Goal: Task Accomplishment & Management: Complete application form

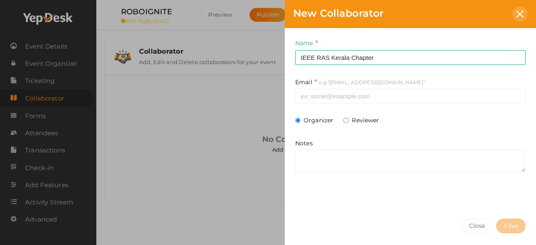
click at [521, 17] on icon at bounding box center [519, 13] width 7 height 7
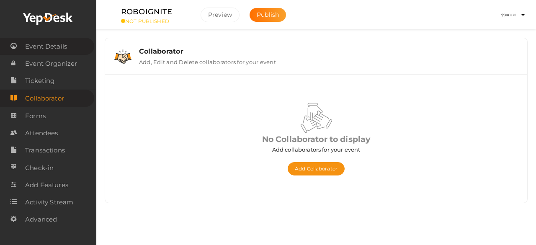
click at [65, 45] on span "Event Details" at bounding box center [46, 46] width 42 height 17
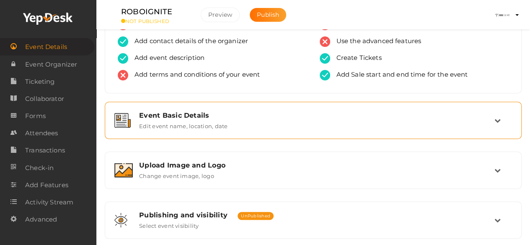
scroll to position [39, 0]
click at [327, 124] on div "Event Basic Details Edit event name, location, date" at bounding box center [313, 120] width 361 height 18
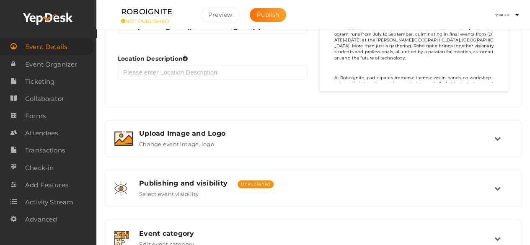
scroll to position [585, 0]
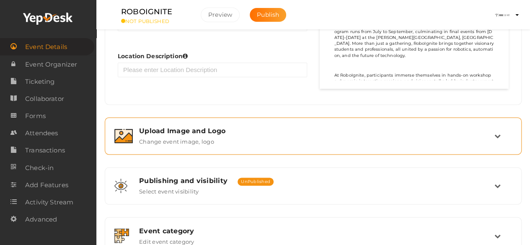
click at [216, 149] on div "Upload Image and Logo Change event image, logo" at bounding box center [313, 135] width 417 height 37
click at [517, 132] on div "Upload Image and Logo Change event image, logo" at bounding box center [313, 135] width 417 height 37
click at [496, 133] on icon at bounding box center [497, 136] width 6 height 6
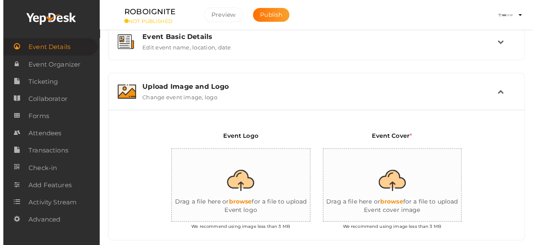
scroll to position [197, 0]
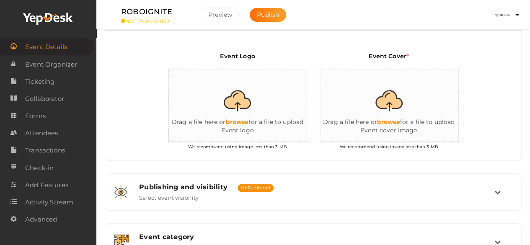
click at [240, 120] on input "file" at bounding box center [251, 105] width 167 height 73
type input "C:\fakepath\ROBOlogo.png"
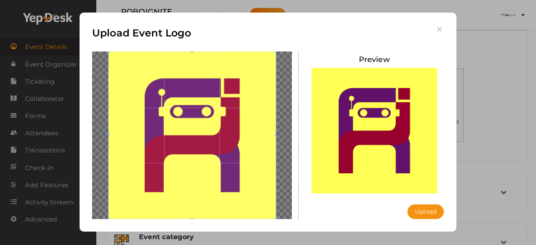
drag, startPoint x: 193, startPoint y: 142, endPoint x: 191, endPoint y: 163, distance: 21.0
click at [191, 163] on span at bounding box center [191, 134] width 167 height 167
drag, startPoint x: 191, startPoint y: 163, endPoint x: 278, endPoint y: 136, distance: 90.7
click at [278, 136] on div at bounding box center [192, 134] width 200 height 167
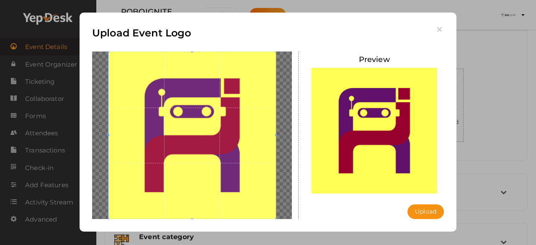
drag, startPoint x: 276, startPoint y: 136, endPoint x: 297, endPoint y: 136, distance: 20.9
click at [297, 136] on div at bounding box center [192, 134] width 213 height 167
drag, startPoint x: 275, startPoint y: 218, endPoint x: 295, endPoint y: 227, distance: 22.5
click at [295, 227] on div "Upload Event Logo [GEOGRAPHIC_DATA] Upload Uploading..." at bounding box center [268, 122] width 377 height 219
click at [435, 215] on button "Upload" at bounding box center [425, 211] width 36 height 15
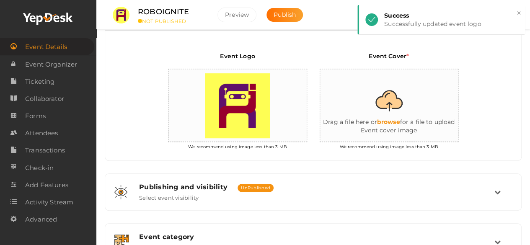
click at [394, 117] on input "file" at bounding box center [403, 105] width 167 height 73
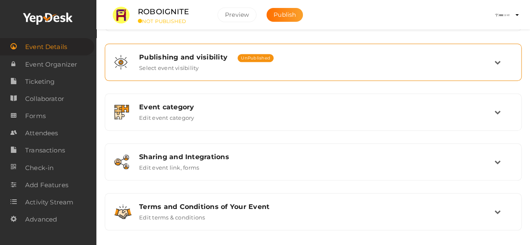
scroll to position [330, 0]
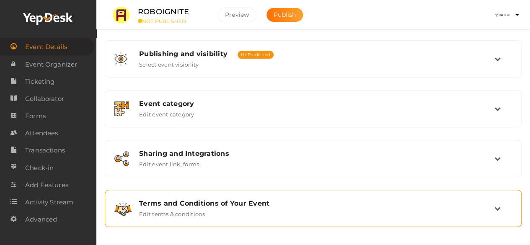
click at [312, 213] on div "Terms and Conditions of Your Event Edit terms & conditions" at bounding box center [313, 208] width 361 height 18
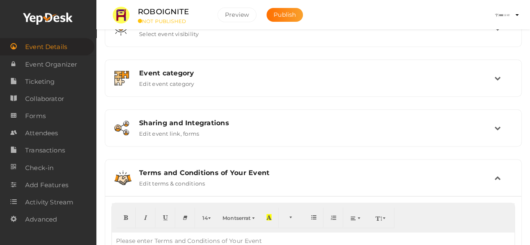
scroll to position [306, 0]
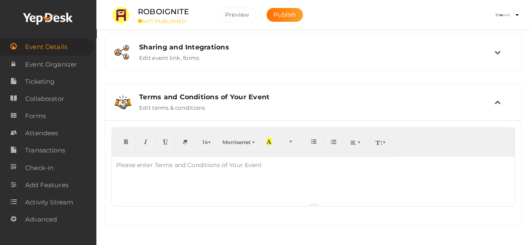
click at [205, 167] on div "Please enter Terms and Conditions of Your Event" at bounding box center [189, 165] width 154 height 17
paste div
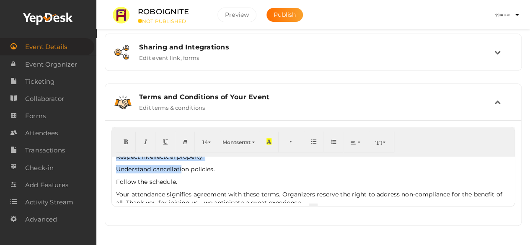
scroll to position [133, 0]
drag, startPoint x: 115, startPoint y: 166, endPoint x: 187, endPoint y: 178, distance: 73.3
click at [187, 178] on div "Welcome to TechFuse - The Saga of Signals. To ensure a successful event, please…" at bounding box center [313, 180] width 402 height 46
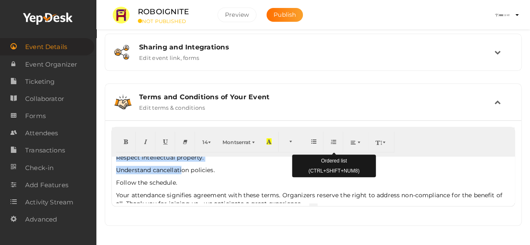
click at [335, 136] on button "button" at bounding box center [333, 141] width 20 height 21
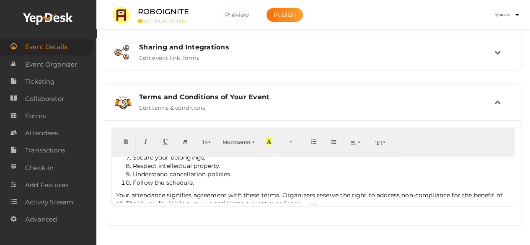
click at [271, 187] on div "Welcome to TechFuse - The Saga of Signals. To ensure a successful event, please…" at bounding box center [313, 180] width 402 height 46
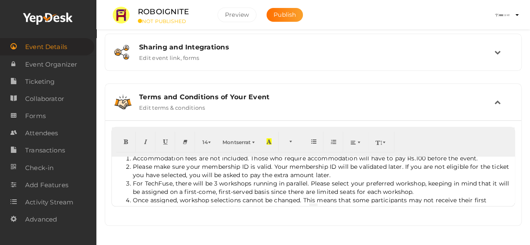
scroll to position [0, 0]
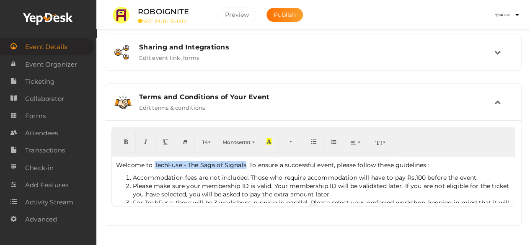
drag, startPoint x: 154, startPoint y: 164, endPoint x: 244, endPoint y: 165, distance: 90.4
click at [244, 165] on p "Welcome to TechFuse - The Saga of Signals. To ensure a successful event, please…" at bounding box center [313, 165] width 394 height 8
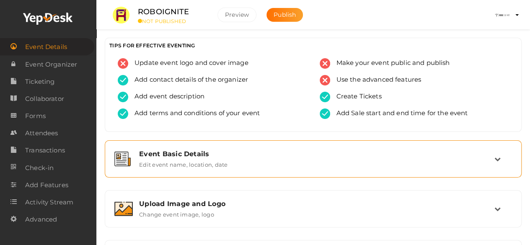
click at [212, 159] on label "Edit event name, location, date" at bounding box center [183, 163] width 88 height 10
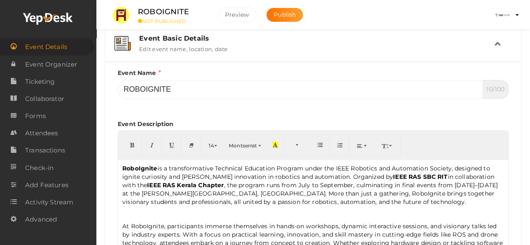
scroll to position [144, 0]
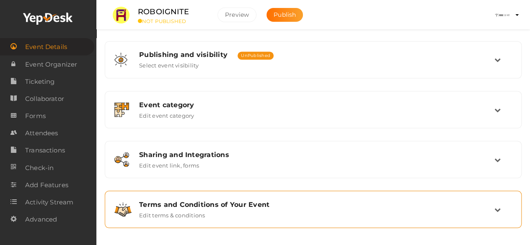
click at [206, 205] on div "Terms and Conditions of Your Event" at bounding box center [316, 204] width 355 height 8
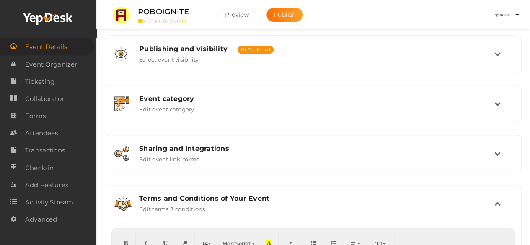
scroll to position [306, 0]
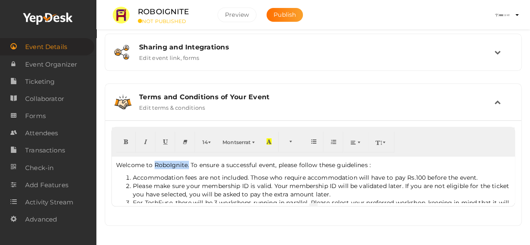
drag, startPoint x: 155, startPoint y: 165, endPoint x: 188, endPoint y: 166, distance: 32.7
click at [188, 166] on p "Welcome to RoboIgnite. To ensure a successful event, please follow these guidel…" at bounding box center [313, 165] width 394 height 8
click at [187, 166] on p "Welcome to RoboIgnite. To ensure a successful event, please follow these guidel…" at bounding box center [313, 165] width 394 height 8
drag, startPoint x: 187, startPoint y: 166, endPoint x: 153, endPoint y: 163, distance: 33.6
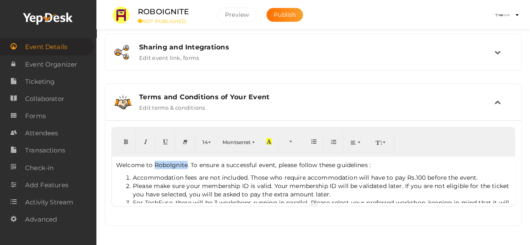
click at [153, 163] on p "Welcome to RoboIgnite. To ensure a successful event, please follow these guidel…" at bounding box center [313, 165] width 394 height 8
click at [127, 143] on icon "button" at bounding box center [125, 141] width 5 height 6
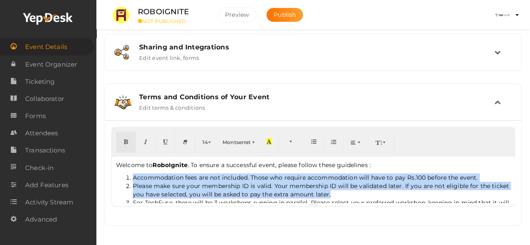
drag, startPoint x: 132, startPoint y: 176, endPoint x: 349, endPoint y: 191, distance: 217.4
click at [349, 191] on ol "Accommodation fees are not included. Those who require accommodation will have …" at bounding box center [313, 227] width 394 height 109
click at [122, 135] on button "button" at bounding box center [126, 141] width 20 height 21
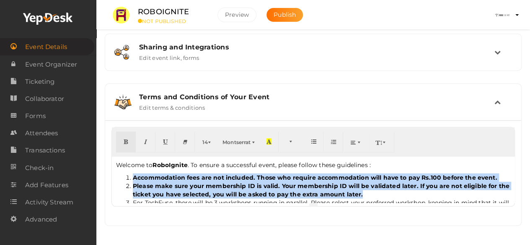
click at [422, 178] on b "Accommodation fees are not included. Those who require accommodation will have …" at bounding box center [315, 178] width 364 height 8
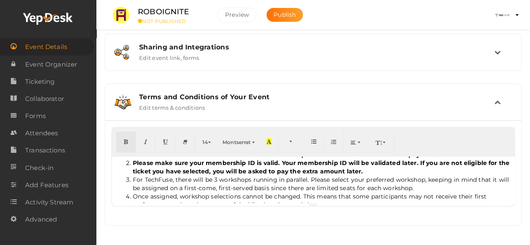
click at [172, 180] on li "For TechFuse, there will be 3 workshops running in parallel. Please select your…" at bounding box center [321, 183] width 377 height 17
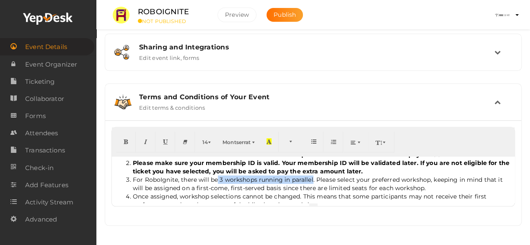
drag, startPoint x: 217, startPoint y: 179, endPoint x: 311, endPoint y: 179, distance: 94.2
click at [311, 179] on li "For RoboIgnite, there will be 3 workshops running in parallel. Please select yo…" at bounding box center [321, 183] width 377 height 17
click at [129, 138] on button "button" at bounding box center [126, 141] width 20 height 21
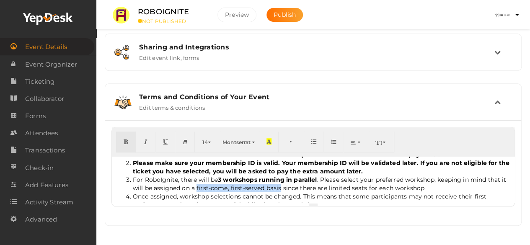
drag, startPoint x: 201, startPoint y: 186, endPoint x: 285, endPoint y: 187, distance: 83.3
click at [285, 187] on li "For RoboIgnite, there will be 3 workshops running in parallel . Please select y…" at bounding box center [321, 183] width 377 height 17
click at [125, 142] on icon "button" at bounding box center [125, 141] width 5 height 6
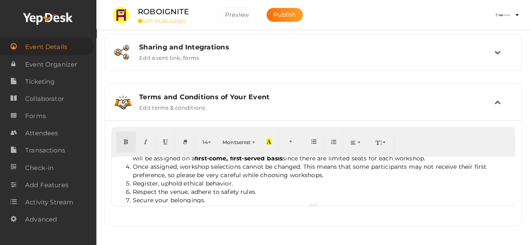
scroll to position [53, 0]
drag, startPoint x: 180, startPoint y: 166, endPoint x: 299, endPoint y: 162, distance: 118.6
click at [299, 162] on li "Once assigned, workshop selections cannot be changed. This means that some part…" at bounding box center [321, 170] width 377 height 17
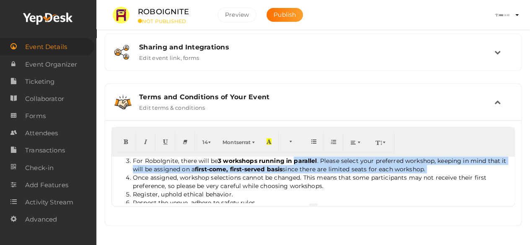
scroll to position [40, 0]
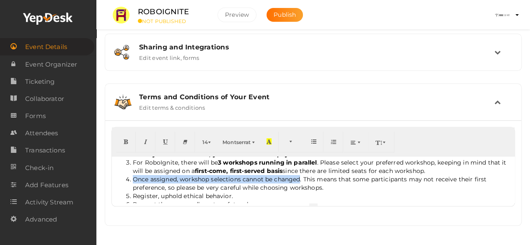
drag, startPoint x: 135, startPoint y: 165, endPoint x: 299, endPoint y: 175, distance: 164.8
click at [299, 175] on li "Once assigned, workshop selections cannot be changed. This means that some part…" at bounding box center [321, 183] width 377 height 17
click at [129, 140] on button "button" at bounding box center [126, 141] width 20 height 21
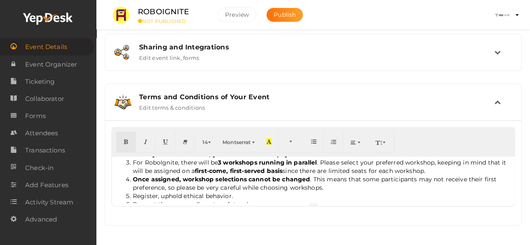
click at [361, 180] on li "Once assigned, workshop selections cannot be changed . This means that some par…" at bounding box center [321, 183] width 377 height 17
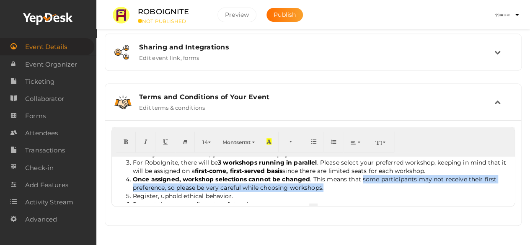
drag, startPoint x: 361, startPoint y: 180, endPoint x: 320, endPoint y: 188, distance: 41.8
click at [320, 188] on li "Once assigned, workshop selections cannot be changed . This means that some par…" at bounding box center [321, 183] width 377 height 17
click at [128, 141] on button "button" at bounding box center [126, 141] width 20 height 21
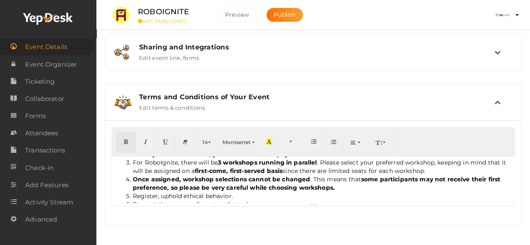
click at [245, 196] on li "Register, uphold ethical behavior." at bounding box center [321, 196] width 377 height 8
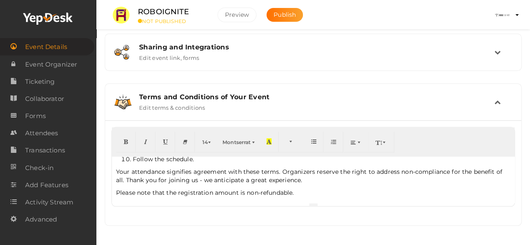
scroll to position [121, 0]
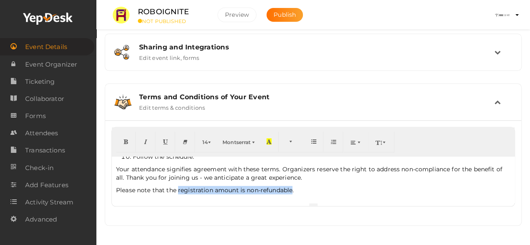
drag, startPoint x: 178, startPoint y: 189, endPoint x: 291, endPoint y: 188, distance: 113.9
click at [291, 188] on p "Please note that the registration amount is non-refundable." at bounding box center [313, 190] width 394 height 8
click at [127, 144] on button "button" at bounding box center [126, 141] width 20 height 21
click at [310, 190] on p "Please note that the registration amount is non-refundable ." at bounding box center [313, 190] width 394 height 8
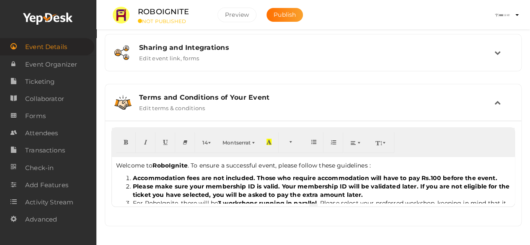
scroll to position [306, 0]
click at [352, 91] on div "Terms and Conditions of Your Event Edit terms & conditions" at bounding box center [312, 102] width 407 height 28
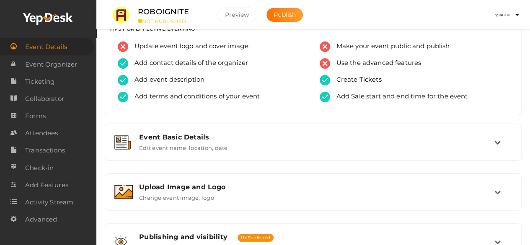
scroll to position [0, 0]
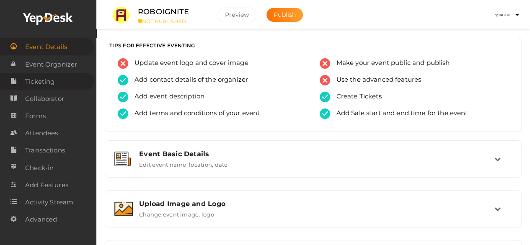
click at [53, 81] on span "Ticketing" at bounding box center [39, 81] width 29 height 17
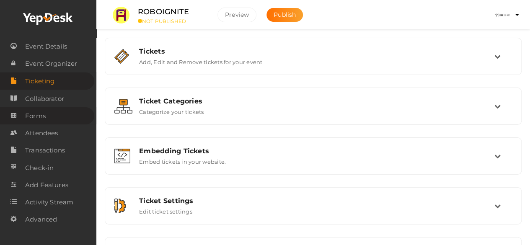
click at [41, 113] on span "Forms" at bounding box center [35, 116] width 21 height 17
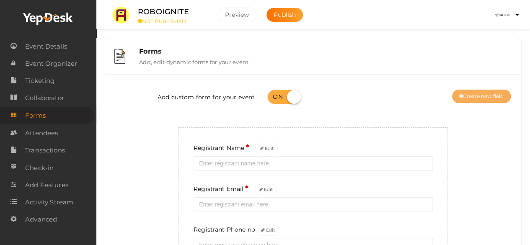
click at [472, 95] on button "Create new field" at bounding box center [481, 96] width 59 height 13
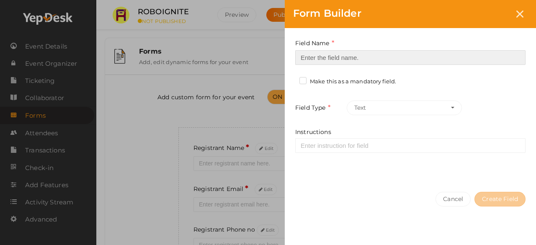
click at [391, 59] on input at bounding box center [410, 57] width 230 height 15
type input "Workshop Preference 1"
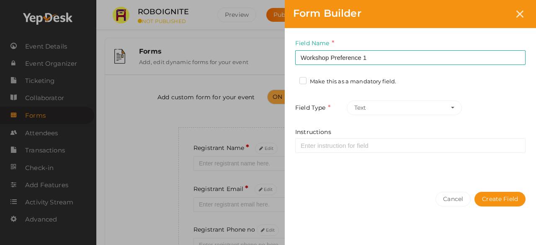
click at [304, 79] on label "Make this as a mandatory field." at bounding box center [347, 81] width 97 height 8
click at [291, 79] on input "Make this as a mandatory field." at bounding box center [291, 79] width 0 height 0
click at [365, 107] on button "Text" at bounding box center [404, 107] width 115 height 15
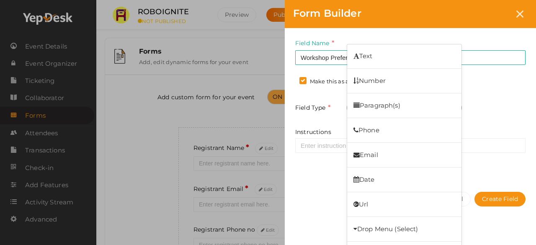
scroll to position [43, 0]
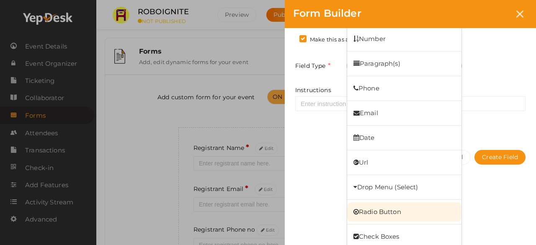
click at [382, 211] on link "Radio Button" at bounding box center [404, 211] width 114 height 19
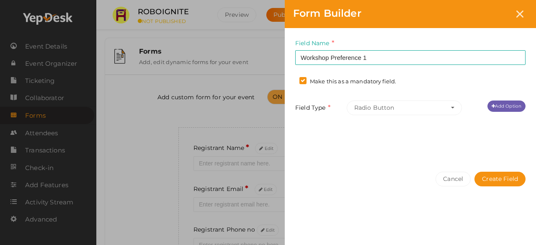
scroll to position [0, 0]
click at [495, 102] on link "Add Option" at bounding box center [506, 105] width 38 height 11
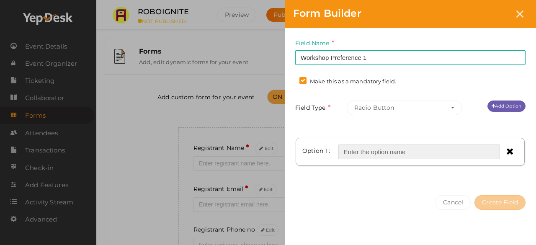
click at [433, 149] on input "text" at bounding box center [419, 151] width 162 height 15
type input "Workshop 1: ROS"
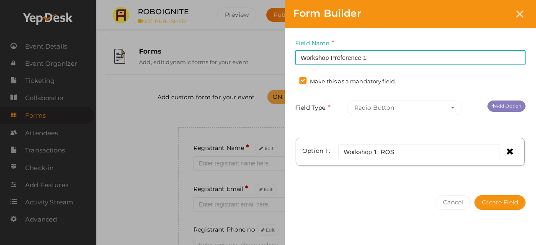
click at [496, 107] on link "Add Option" at bounding box center [506, 105] width 38 height 11
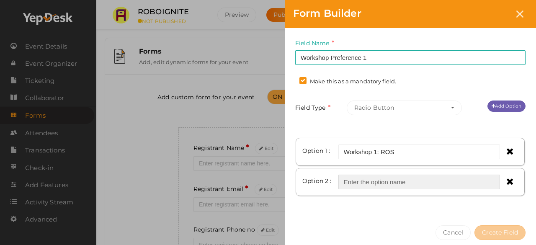
click at [420, 184] on input "text" at bounding box center [419, 182] width 162 height 15
type input "Workshop 2: Drone"
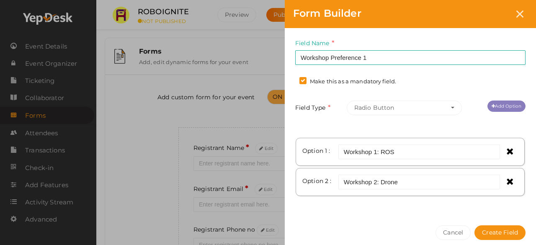
click at [504, 104] on link "Add Option" at bounding box center [506, 105] width 38 height 11
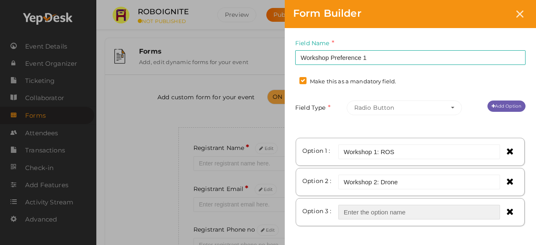
click at [419, 209] on input "text" at bounding box center [419, 212] width 162 height 15
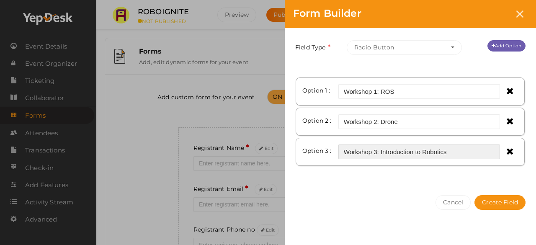
scroll to position [61, 0]
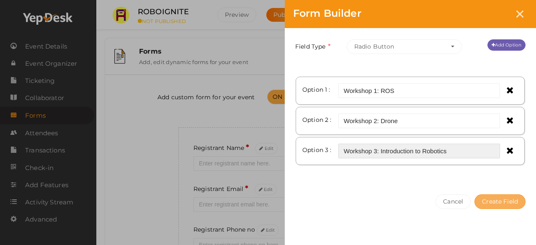
type input "Workshop 3: Introduction to Robotics"
click at [481, 195] on button "Create Field" at bounding box center [499, 201] width 51 height 15
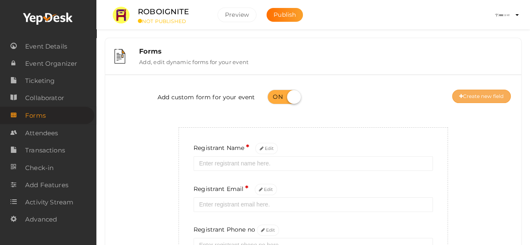
click at [461, 96] on button "Create new field" at bounding box center [481, 96] width 59 height 13
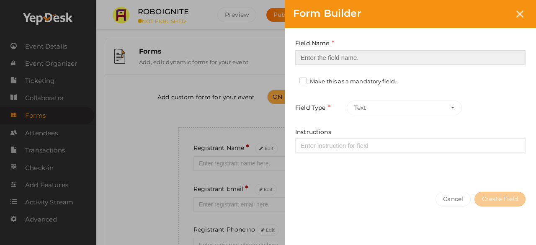
click at [384, 55] on input at bounding box center [410, 57] width 230 height 15
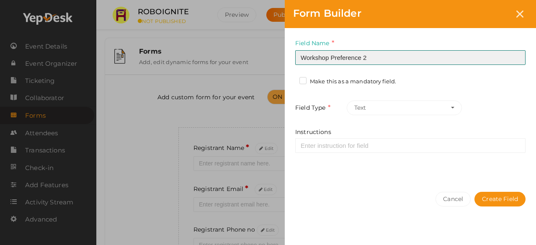
type input "Workshop Preference 2"
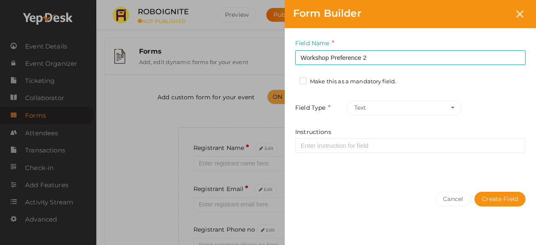
click at [302, 77] on label "Make this as a mandatory field." at bounding box center [347, 81] width 97 height 8
click at [291, 79] on input "Make this as a mandatory field." at bounding box center [291, 79] width 0 height 0
click at [368, 107] on button "Text" at bounding box center [404, 107] width 115 height 15
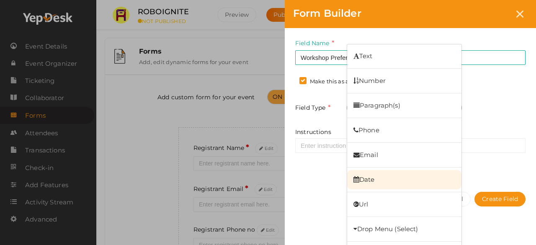
scroll to position [43, 0]
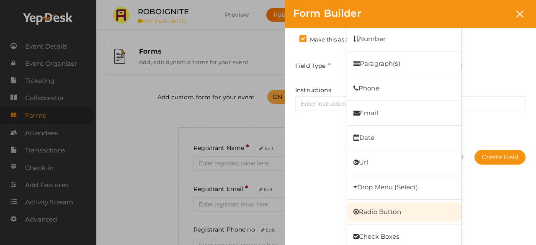
click at [388, 212] on link "Radio Button" at bounding box center [404, 211] width 114 height 19
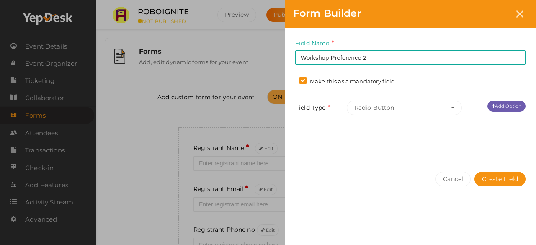
scroll to position [0, 0]
click at [445, 110] on button "Radio Button" at bounding box center [404, 107] width 115 height 15
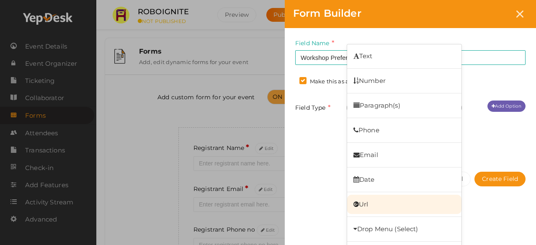
scroll to position [43, 0]
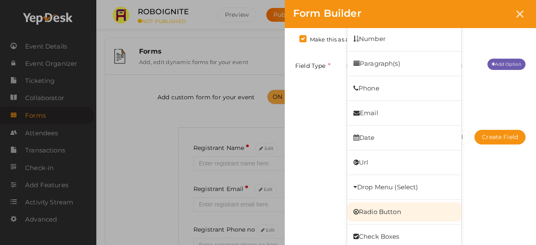
click at [396, 219] on link "Radio Button" at bounding box center [404, 211] width 114 height 19
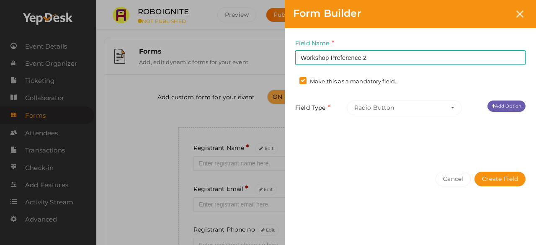
scroll to position [0, 0]
click at [500, 103] on link "Add Option" at bounding box center [506, 105] width 38 height 11
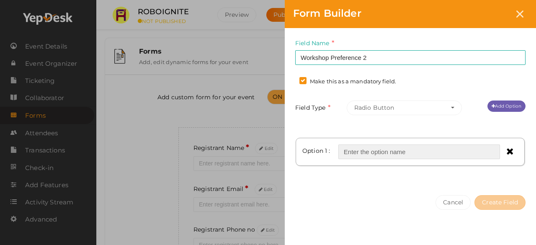
click at [413, 144] on input "text" at bounding box center [419, 151] width 162 height 15
type input "Workshop 1: ROS"
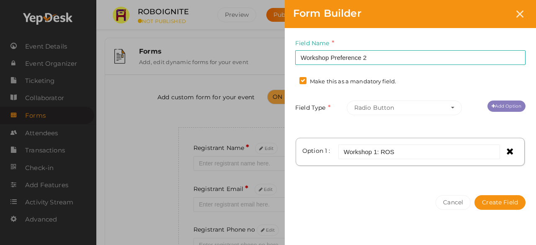
click at [507, 106] on link "Add Option" at bounding box center [506, 105] width 38 height 11
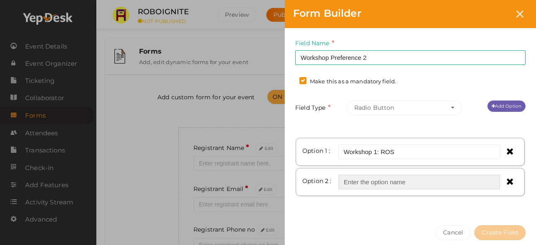
click at [405, 178] on input "text" at bounding box center [419, 182] width 162 height 15
type input "Workshop 2: Drone"
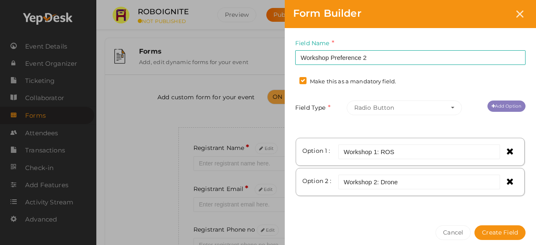
click at [513, 108] on link "Add Option" at bounding box center [506, 105] width 38 height 11
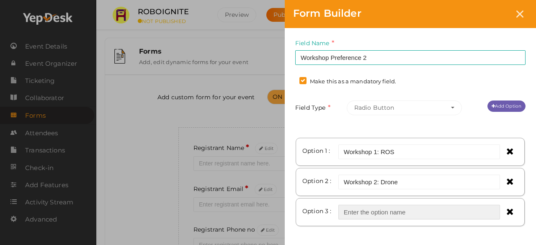
click at [418, 214] on input "text" at bounding box center [419, 212] width 162 height 15
type input "Workshop 3: Introduction to Robotics"
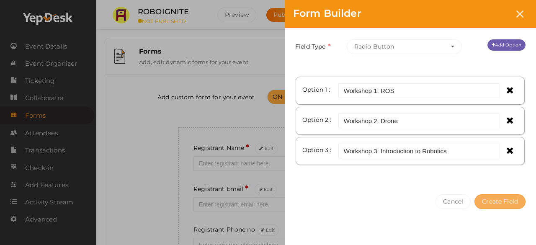
click at [492, 194] on button "Create Field" at bounding box center [499, 201] width 51 height 15
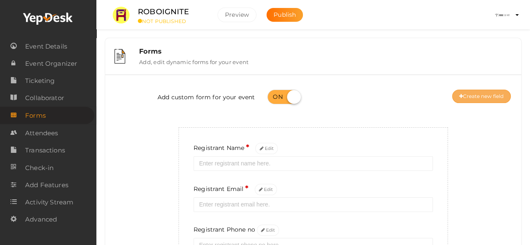
click at [481, 98] on button "Create new field" at bounding box center [481, 96] width 59 height 13
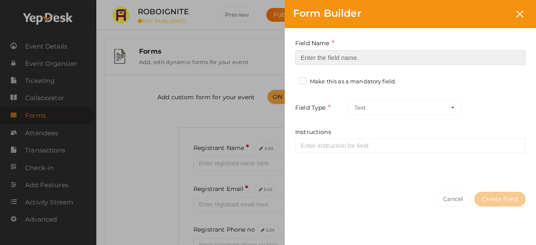
click at [405, 53] on input at bounding box center [410, 57] width 230 height 15
type input "Workshop Preference 3"
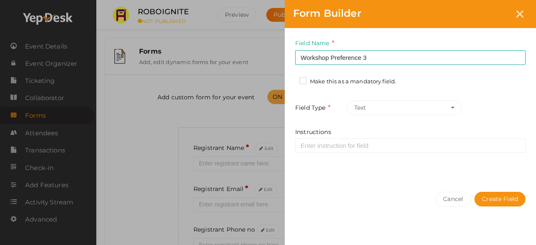
click at [306, 81] on label "Make this as a mandatory field." at bounding box center [347, 81] width 97 height 8
click at [291, 79] on input "Make this as a mandatory field." at bounding box center [291, 79] width 0 height 0
click at [358, 105] on button "Text" at bounding box center [404, 107] width 115 height 15
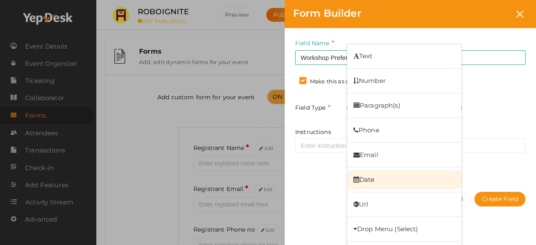
scroll to position [43, 0]
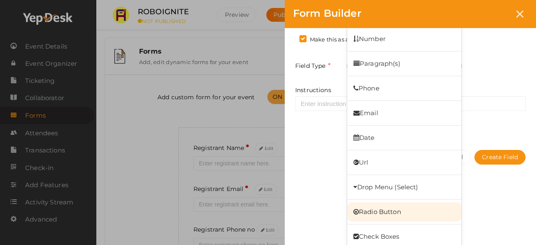
click at [376, 202] on link "Radio Button" at bounding box center [404, 211] width 114 height 19
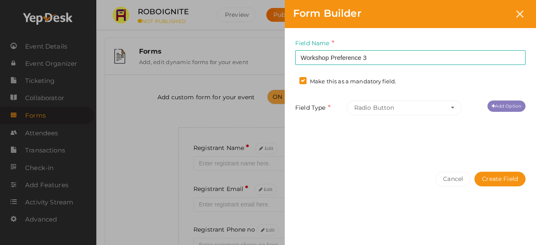
click at [500, 100] on link "Add Option" at bounding box center [506, 105] width 38 height 11
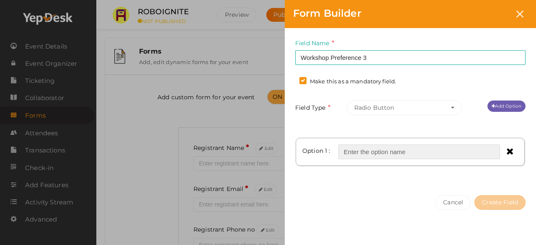
click at [414, 151] on input "text" at bounding box center [419, 151] width 162 height 15
type input "Workshop 1: ROS"
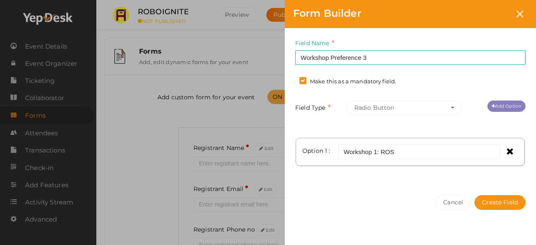
click at [497, 104] on link "Add Option" at bounding box center [506, 105] width 38 height 11
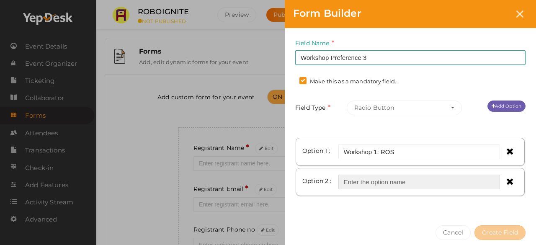
click at [408, 178] on input "text" at bounding box center [419, 182] width 162 height 15
type input "Workshop 2: Drone"
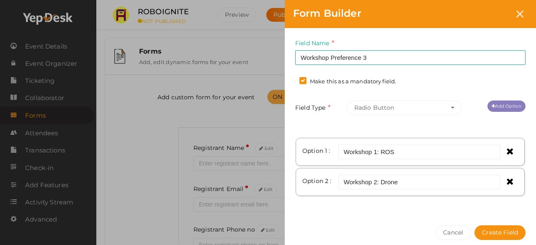
click at [507, 103] on link "Add Option" at bounding box center [506, 105] width 38 height 11
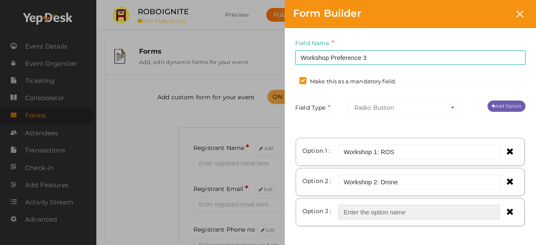
click at [396, 211] on input "text" at bounding box center [419, 212] width 162 height 15
type input "Workshop 3: Introduction to Robotics"
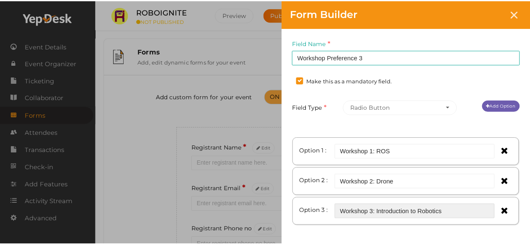
scroll to position [61, 0]
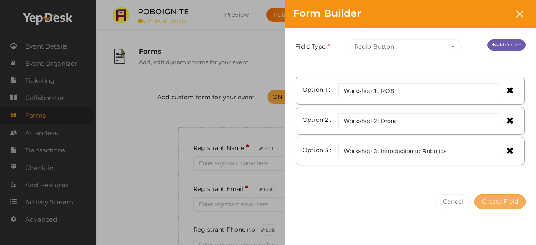
click at [505, 196] on button "Create Field" at bounding box center [499, 201] width 51 height 15
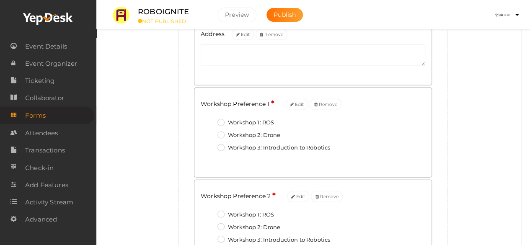
scroll to position [877, 0]
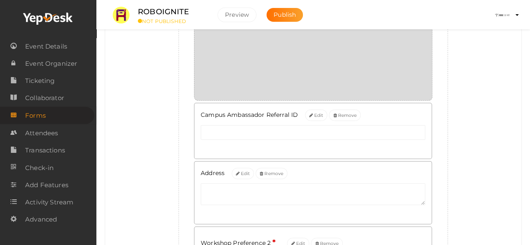
drag, startPoint x: 228, startPoint y: 141, endPoint x: 243, endPoint y: 59, distance: 82.9
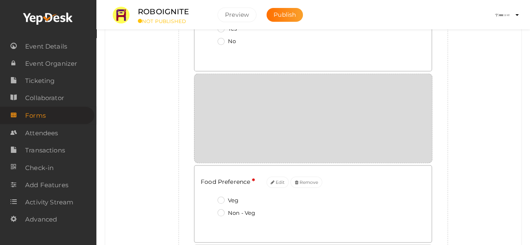
drag, startPoint x: 206, startPoint y: 168, endPoint x: 221, endPoint y: 90, distance: 79.8
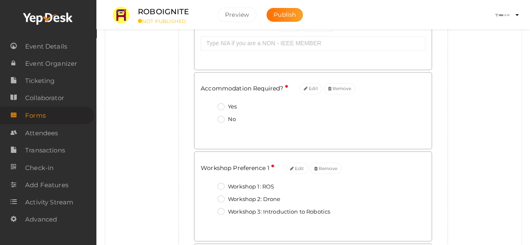
scroll to position [655, 0]
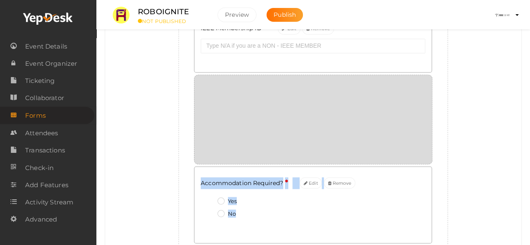
drag, startPoint x: 215, startPoint y: 175, endPoint x: 226, endPoint y: 106, distance: 69.5
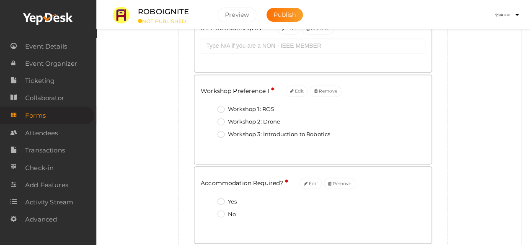
click at [249, 161] on div "Workshop Preference 1 * Edit Remove Workshop 1: ROS Workshop 2: Drone Workshop …" at bounding box center [312, 119] width 237 height 89
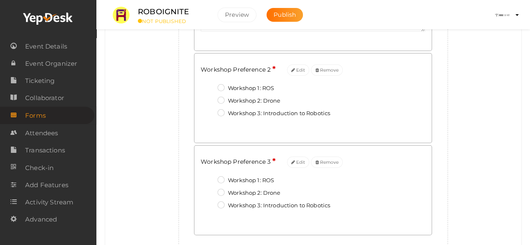
scroll to position [1064, 0]
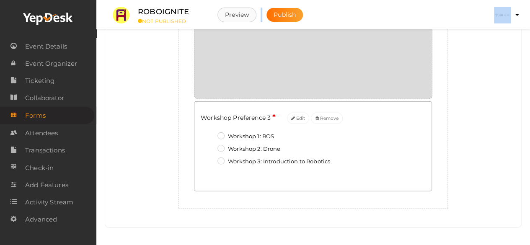
drag, startPoint x: 209, startPoint y: 89, endPoint x: 221, endPoint y: 15, distance: 74.2
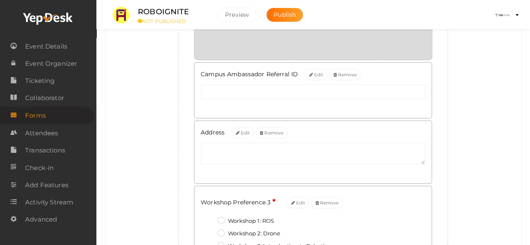
drag, startPoint x: 207, startPoint y: 146, endPoint x: 223, endPoint y: 51, distance: 96.0
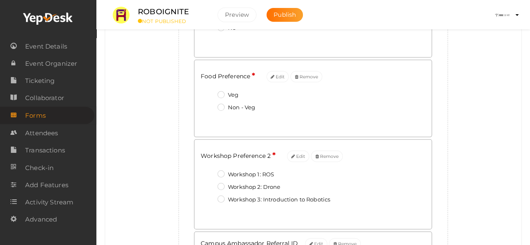
scroll to position [830, 0]
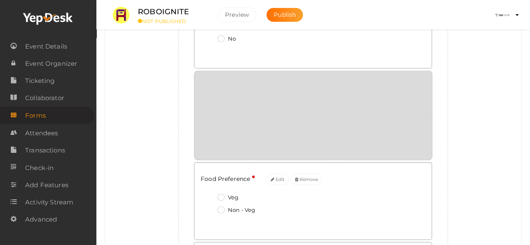
drag, startPoint x: 215, startPoint y: 170, endPoint x: 225, endPoint y: 95, distance: 76.0
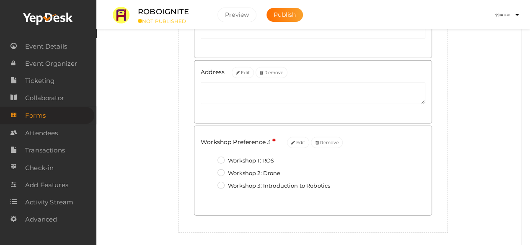
scroll to position [1094, 0]
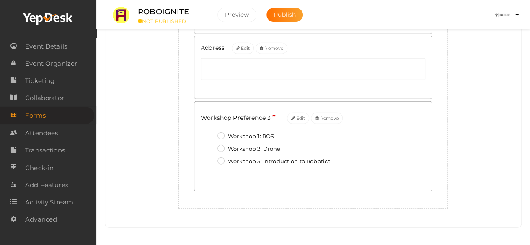
click at [206, 114] on span "Workshop Preference 3" at bounding box center [236, 118] width 70 height 8
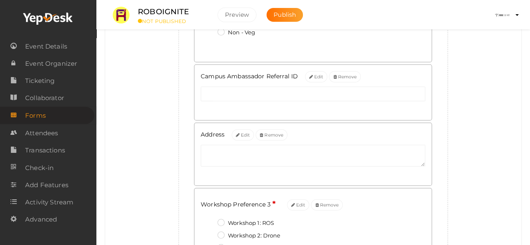
scroll to position [1007, 0]
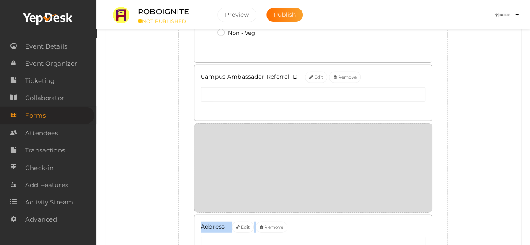
drag, startPoint x: 207, startPoint y: 201, endPoint x: 214, endPoint y: 129, distance: 71.9
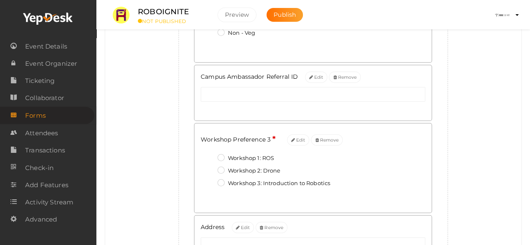
click at [211, 130] on div "Workshop Preference 3 * Edit Remove Workshop 1: ROS Workshop 2: Drone Workshop …" at bounding box center [312, 168] width 237 height 89
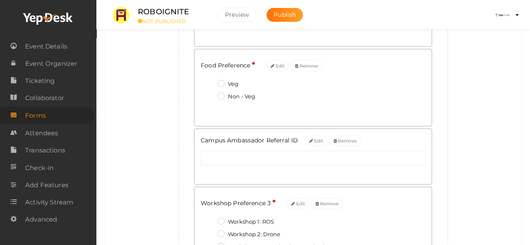
scroll to position [943, 0]
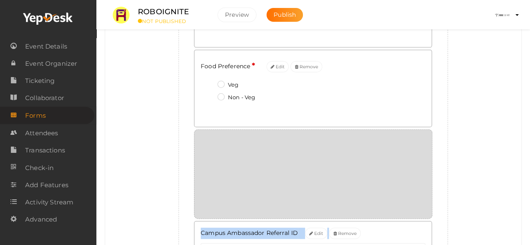
drag, startPoint x: 207, startPoint y: 196, endPoint x: 216, endPoint y: 129, distance: 67.6
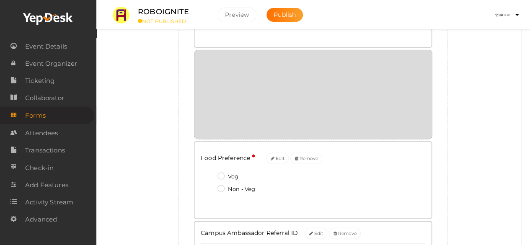
drag, startPoint x: 216, startPoint y: 132, endPoint x: 223, endPoint y: 75, distance: 57.8
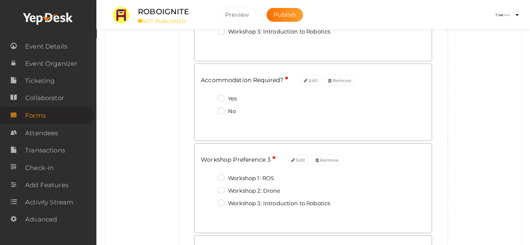
scroll to position [849, 0]
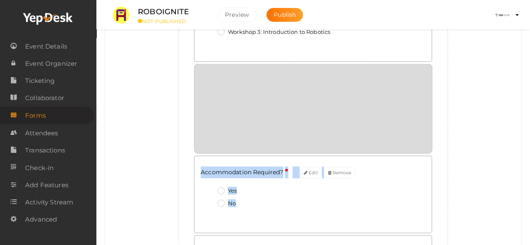
drag, startPoint x: 259, startPoint y: 152, endPoint x: 264, endPoint y: 85, distance: 67.6
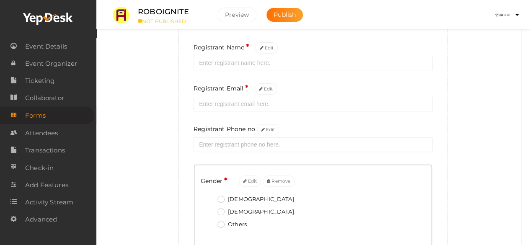
scroll to position [0, 0]
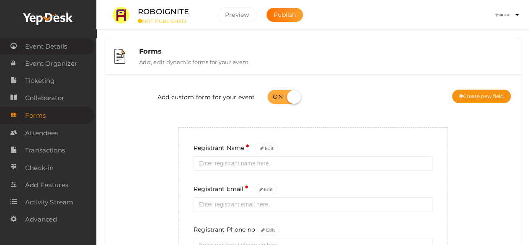
click at [37, 42] on span "Event Details" at bounding box center [46, 46] width 42 height 17
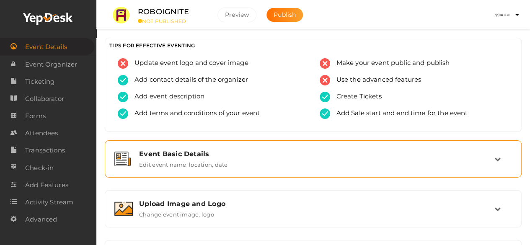
click at [207, 158] on label "Edit event name, location, date" at bounding box center [183, 163] width 88 height 10
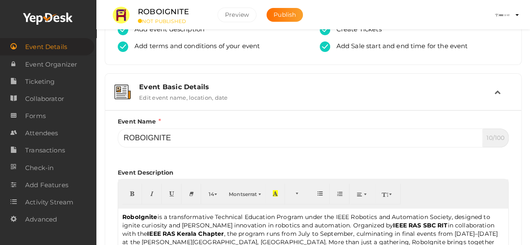
scroll to position [67, 0]
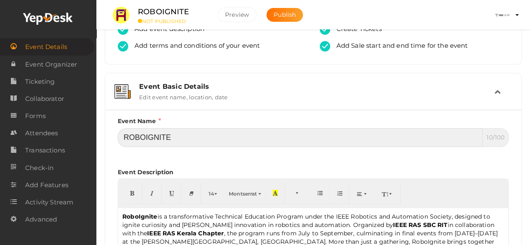
click at [237, 134] on input "ROBOIGNITE" at bounding box center [300, 137] width 365 height 19
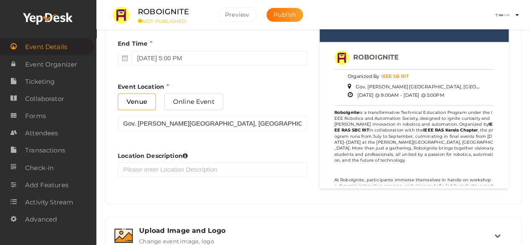
scroll to position [507, 0]
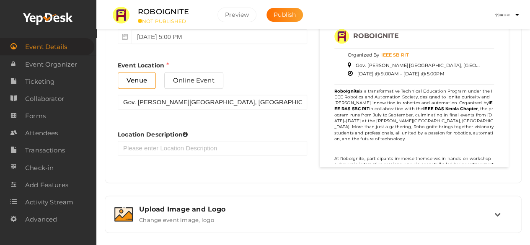
click at [237, 134] on div "Location Description" at bounding box center [212, 141] width 189 height 38
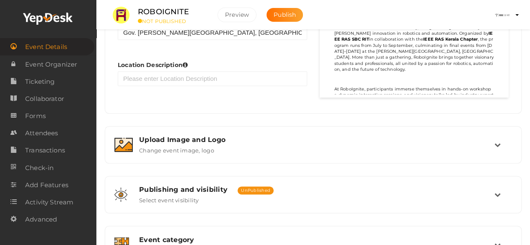
click at [237, 136] on div "Upload Image and Logo" at bounding box center [316, 140] width 355 height 8
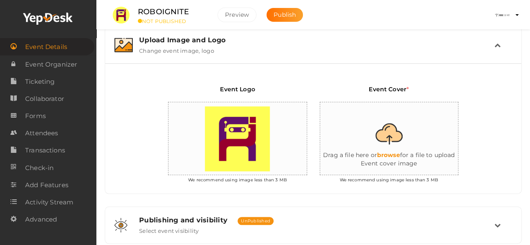
scroll to position [159, 0]
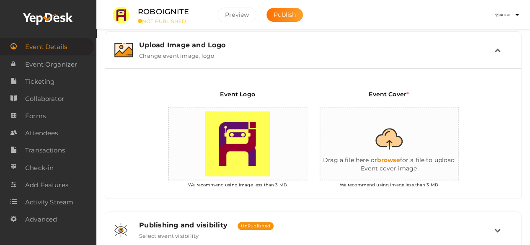
click at [383, 159] on input "file" at bounding box center [403, 143] width 167 height 73
type input "C:\fakepath\ROBOcover.png"
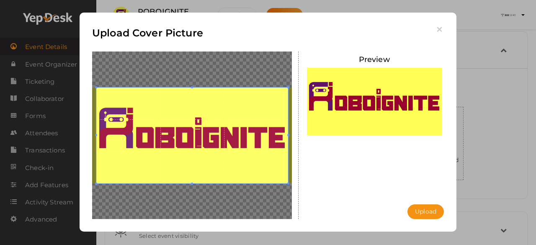
click at [247, 140] on span at bounding box center [192, 136] width 192 height 96
click at [246, 140] on span at bounding box center [192, 136] width 192 height 96
click at [427, 206] on button "Upload" at bounding box center [425, 211] width 36 height 15
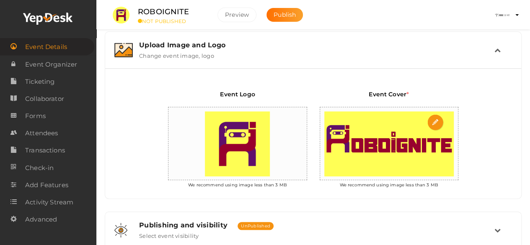
scroll to position [0, 0]
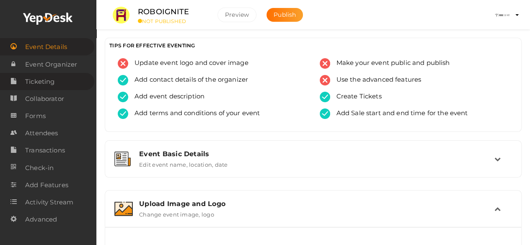
click at [40, 84] on span "Ticketing" at bounding box center [39, 81] width 29 height 17
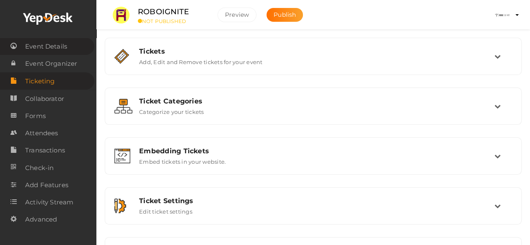
click at [54, 42] on span "Event Details" at bounding box center [46, 46] width 42 height 17
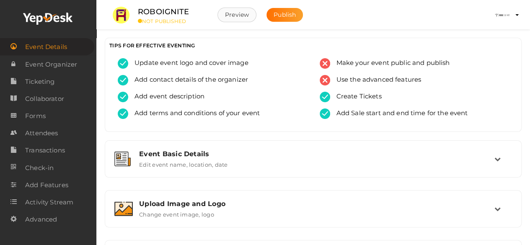
click at [240, 15] on button "Preview" at bounding box center [236, 15] width 39 height 15
click at [297, 18] on button "Publish" at bounding box center [284, 15] width 36 height 14
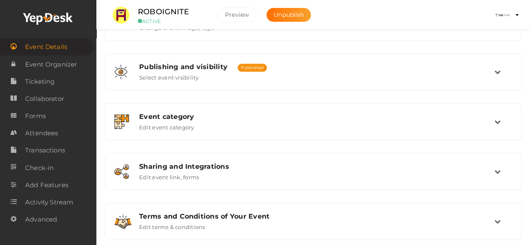
scroll to position [201, 0]
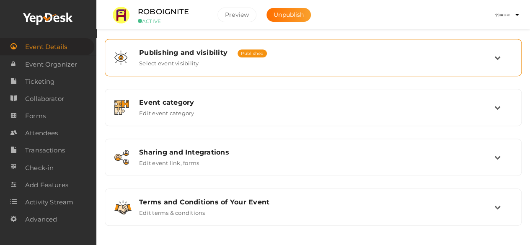
click at [282, 70] on div "Publishing and visibility Published UnPublished Select event visibility" at bounding box center [312, 58] width 407 height 28
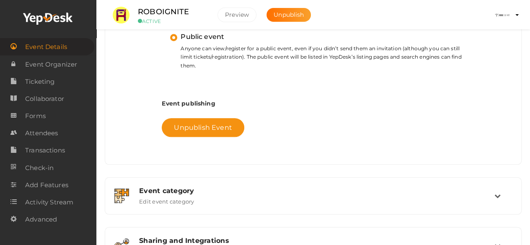
scroll to position [408, 0]
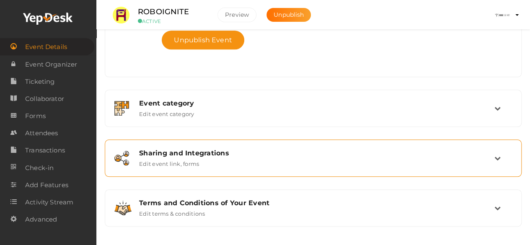
click at [257, 161] on div "Sharing and Integrations Edit event link, forms" at bounding box center [313, 158] width 361 height 18
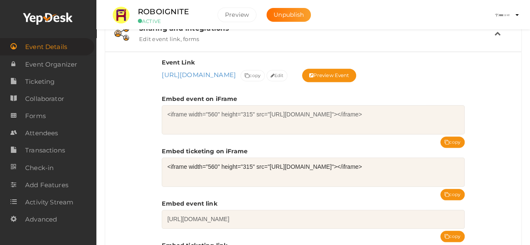
scroll to position [324, 0]
click at [260, 74] on span "copy" at bounding box center [253, 76] width 16 height 9
click at [260, 75] on span "copy" at bounding box center [253, 76] width 16 height 9
click at [265, 70] on button "copy" at bounding box center [252, 75] width 24 height 11
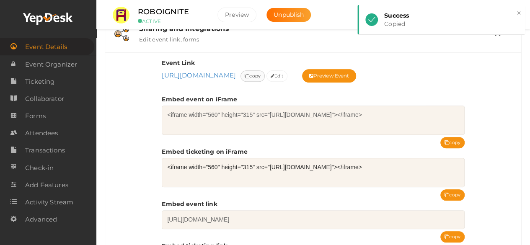
click at [265, 70] on button "copy" at bounding box center [252, 75] width 24 height 11
drag, startPoint x: 281, startPoint y: 72, endPoint x: 162, endPoint y: 75, distance: 119.3
click at [162, 75] on span "[URL][DOMAIN_NAME] [URL][DOMAIN_NAME]" at bounding box center [200, 75] width 77 height 9
click at [157, 75] on div "Event Link [URL][DOMAIN_NAME] [URL][DOMAIN_NAME] Event uri is mandatory. Event …" at bounding box center [313, 171] width 416 height 239
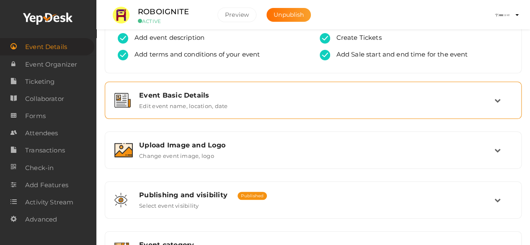
scroll to position [62, 0]
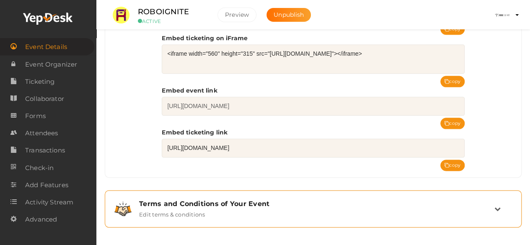
click at [237, 211] on div "Terms and Conditions of Your Event Edit terms & conditions" at bounding box center [313, 209] width 361 height 18
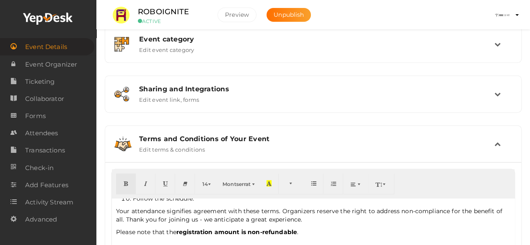
scroll to position [0, 0]
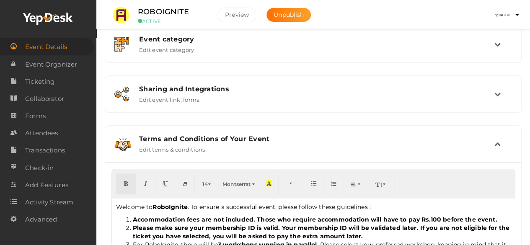
click at [133, 216] on li "Accommodation fees are not included. Those who require accommodation will have …" at bounding box center [321, 219] width 377 height 8
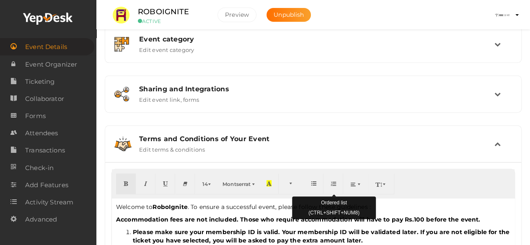
click at [333, 181] on icon "button" at bounding box center [333, 183] width 5 height 6
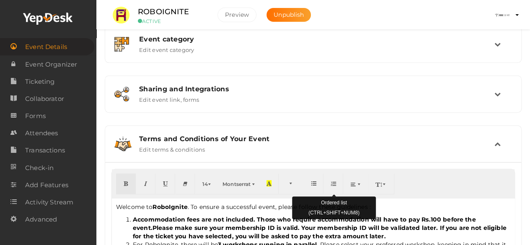
click at [336, 183] on icon "button" at bounding box center [333, 183] width 5 height 6
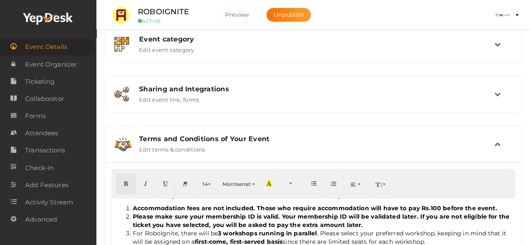
scroll to position [15, 0]
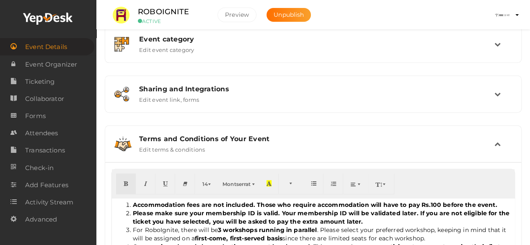
click at [133, 229] on li "For RoboIgnite, there will be 3 workshops running in parallel . Please select y…" at bounding box center [321, 234] width 377 height 17
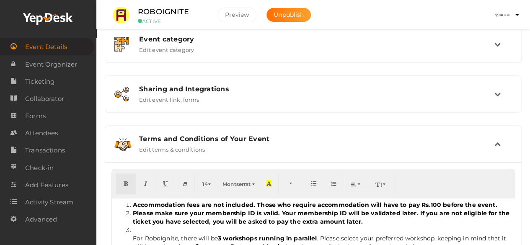
click at [133, 237] on li "For RoboIgnite, there will be 3 workshops running in parallel . Please select y…" at bounding box center [321, 238] width 377 height 25
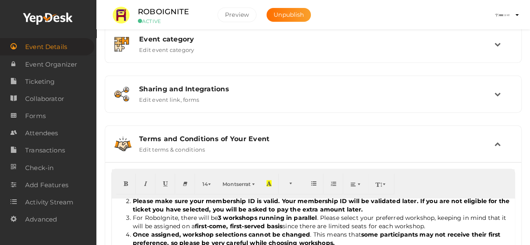
scroll to position [27, 0]
click at [445, 225] on li "For RoboIgnite, there will be 3 workshops running in parallel . Please select y…" at bounding box center [321, 221] width 377 height 17
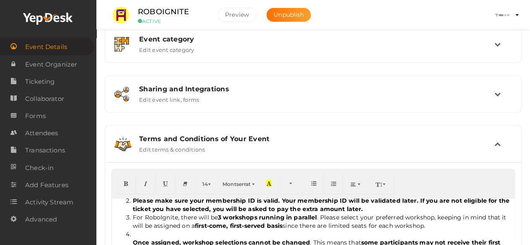
scroll to position [55, 0]
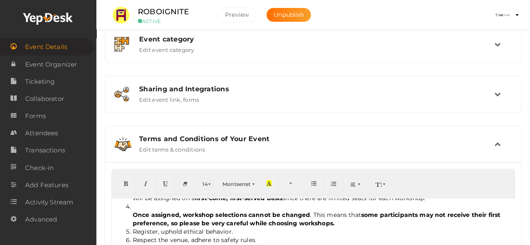
click at [133, 214] on b "Once assigned, workshop selections cannot be changed" at bounding box center [221, 215] width 177 height 8
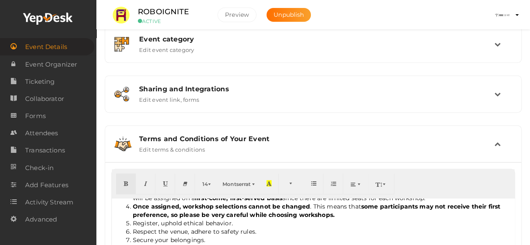
click at [133, 222] on li "Register, uphold ethical behavior." at bounding box center [321, 223] width 377 height 8
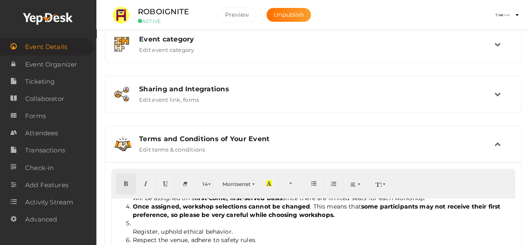
click at [131, 232] on ol "Accommodation fees are not included. Those who require accommodation will have …" at bounding box center [313, 218] width 394 height 117
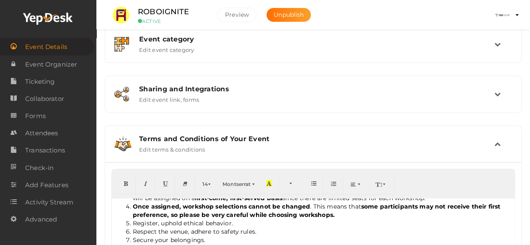
click at [136, 229] on li "Respect the venue, adhere to safety rules." at bounding box center [321, 231] width 377 height 8
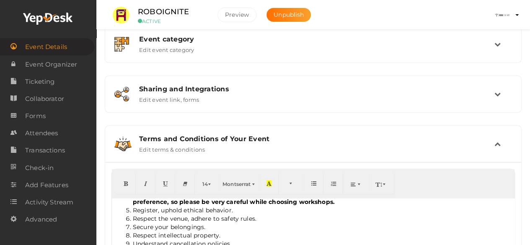
scroll to position [71, 0]
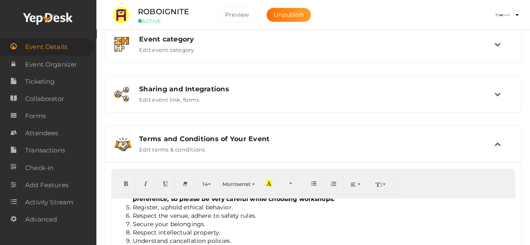
click at [134, 223] on li "Secure your belongings." at bounding box center [321, 224] width 377 height 8
click at [134, 223] on li "Respect intellectual property." at bounding box center [321, 224] width 377 height 8
click at [134, 223] on li "Secure your belongings." at bounding box center [321, 224] width 377 height 8
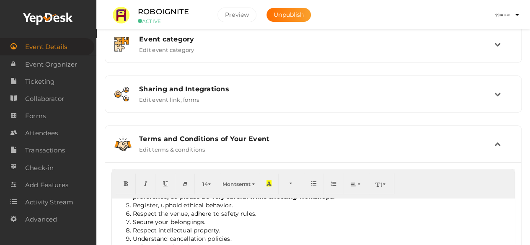
click at [134, 226] on li "Respect intellectual property." at bounding box center [321, 230] width 377 height 8
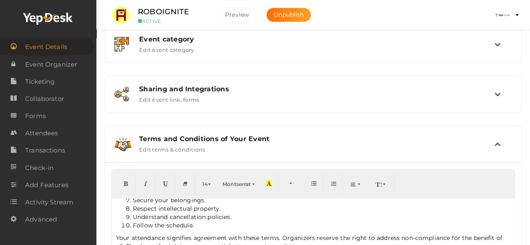
scroll to position [98, 0]
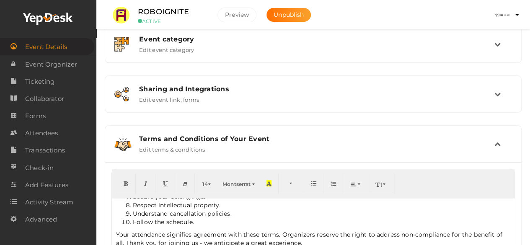
click at [136, 215] on li "Understand cancellation policies." at bounding box center [321, 213] width 377 height 8
click at [134, 220] on li "Follow the schedule." at bounding box center [321, 222] width 377 height 8
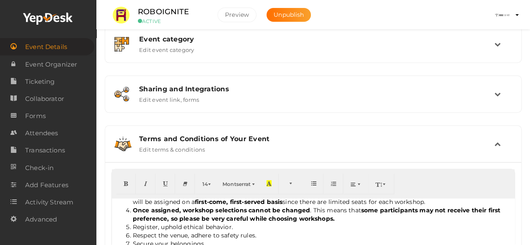
scroll to position [49, 0]
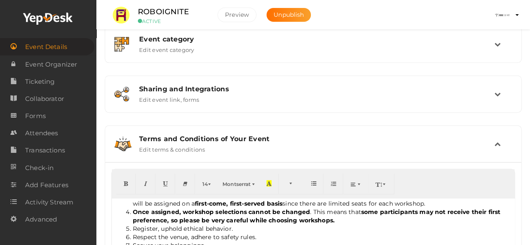
click at [133, 211] on b "Once assigned, workshop selections cannot be changed" at bounding box center [221, 212] width 177 height 8
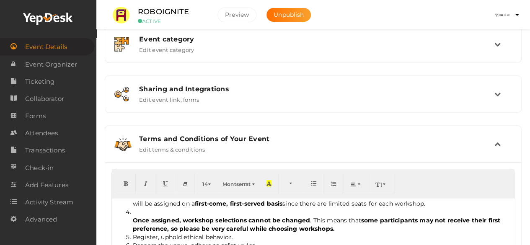
click at [133, 217] on b "Once assigned, workshop selections cannot be changed" at bounding box center [221, 220] width 177 height 8
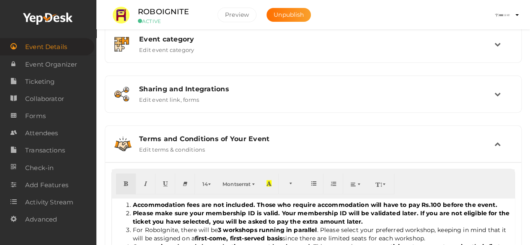
scroll to position [14, 0]
click at [133, 227] on li "For RoboIgnite, there will be 3 workshops running in parallel . Please select y…" at bounding box center [321, 234] width 377 height 17
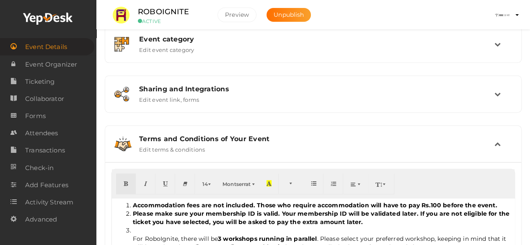
click at [133, 233] on li "For RoboIgnite, there will be 3 workshops running in parallel . Please select y…" at bounding box center [321, 238] width 377 height 25
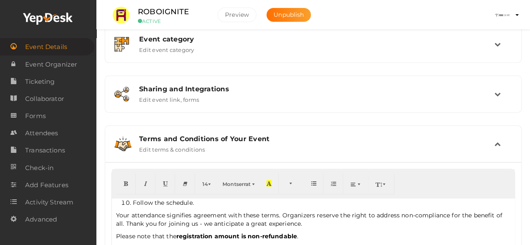
scroll to position [121, 0]
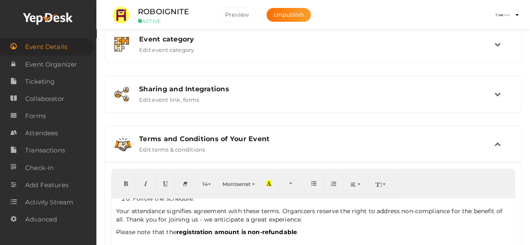
click at [116, 210] on p "Your attendance signifies agreement with these terms. Organizers reserve the ri…" at bounding box center [313, 215] width 394 height 17
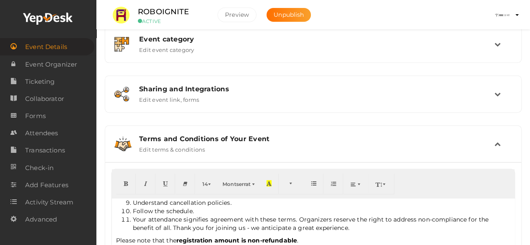
scroll to position [117, 0]
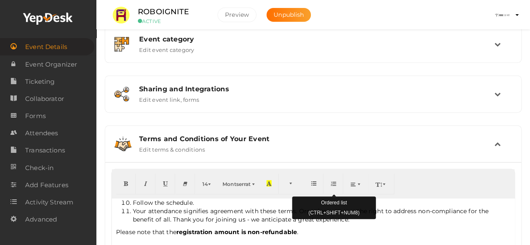
click at [329, 185] on button "button" at bounding box center [333, 183] width 20 height 21
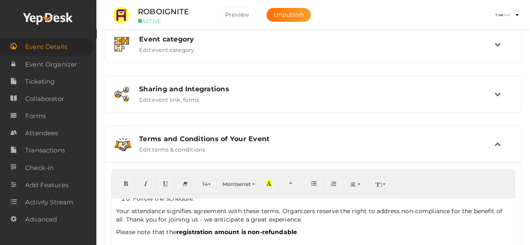
click at [115, 232] on div "Welcome to RoboIgnite . To ensure a successful event, please follow these guide…" at bounding box center [313, 221] width 402 height 46
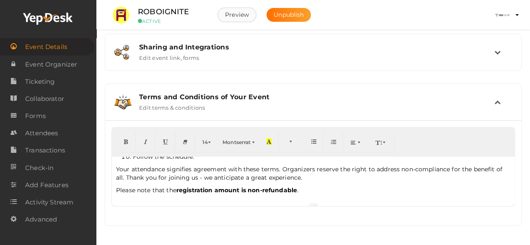
click at [230, 15] on button "Preview" at bounding box center [236, 15] width 39 height 15
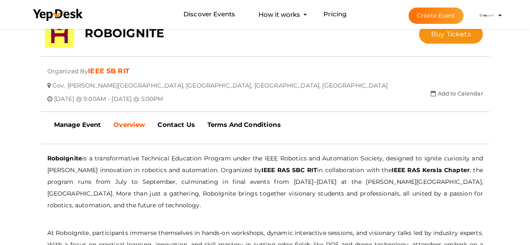
scroll to position [175, 0]
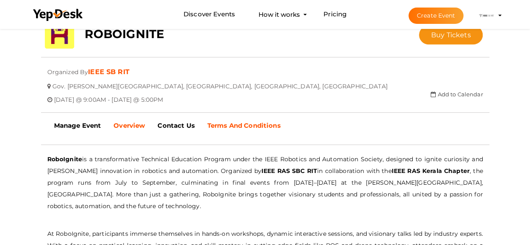
click at [234, 128] on b "Terms And Conditions" at bounding box center [243, 125] width 73 height 8
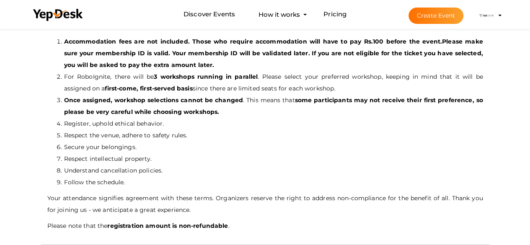
scroll to position [309, 0]
